Goal: Find specific page/section: Find specific page/section

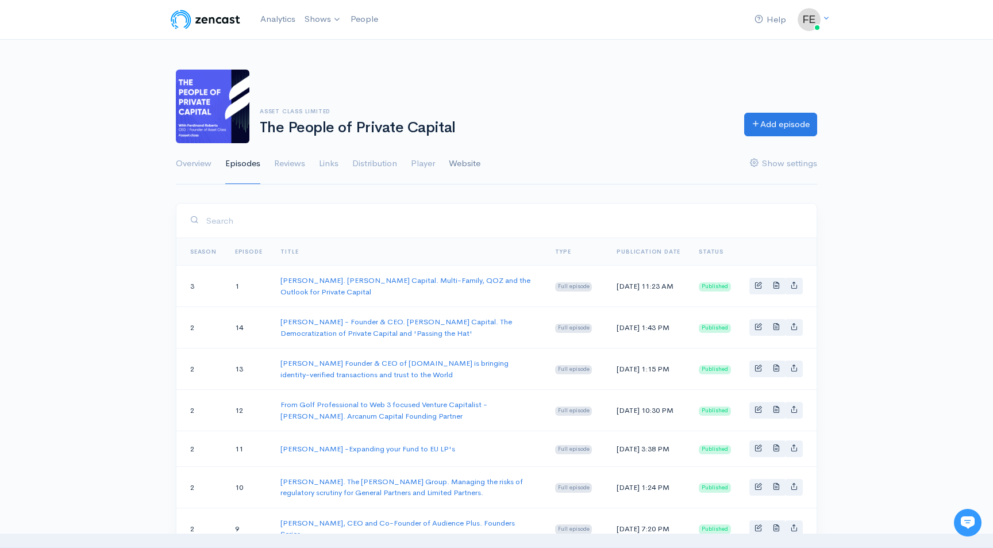
click at [470, 162] on link "Website" at bounding box center [465, 163] width 32 height 41
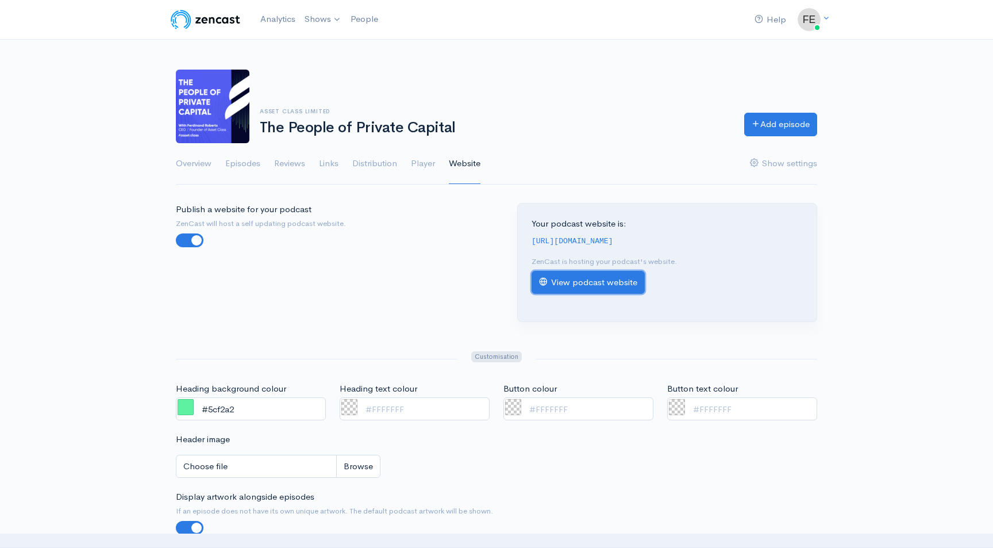
click at [599, 278] on link "View podcast website" at bounding box center [588, 283] width 113 height 24
click at [383, 159] on link "Distribution" at bounding box center [374, 163] width 45 height 41
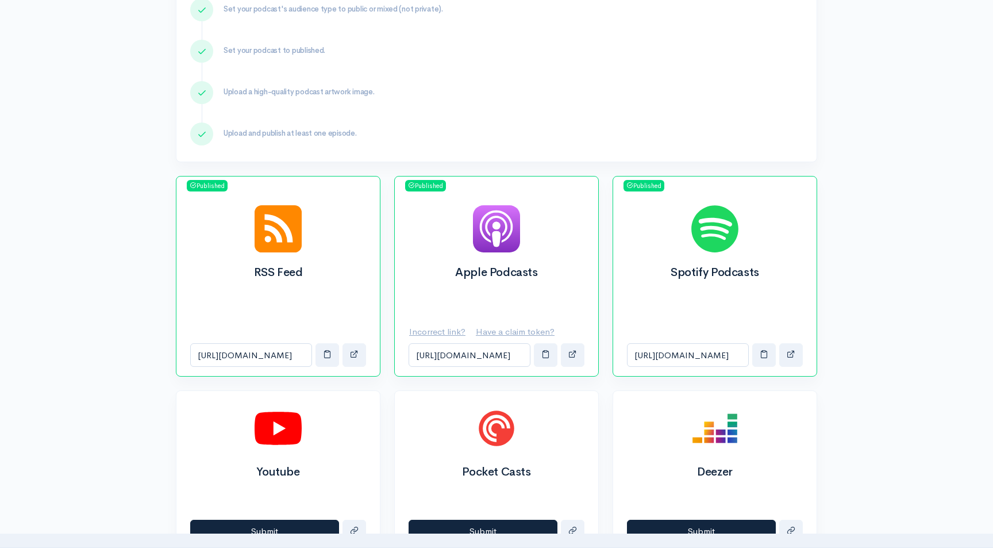
scroll to position [258, 0]
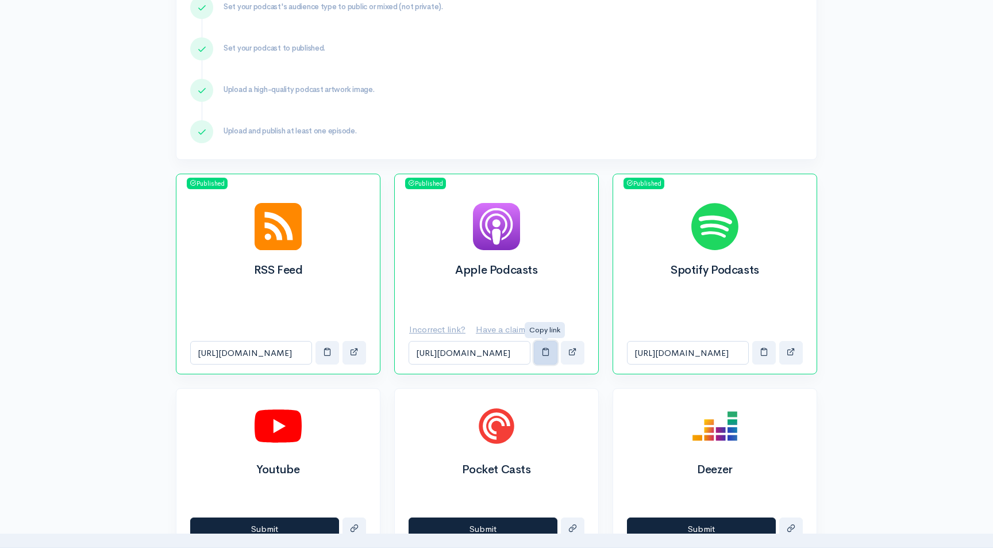
click at [547, 356] on span "button" at bounding box center [546, 351] width 9 height 9
